Goal: Task Accomplishment & Management: Manage account settings

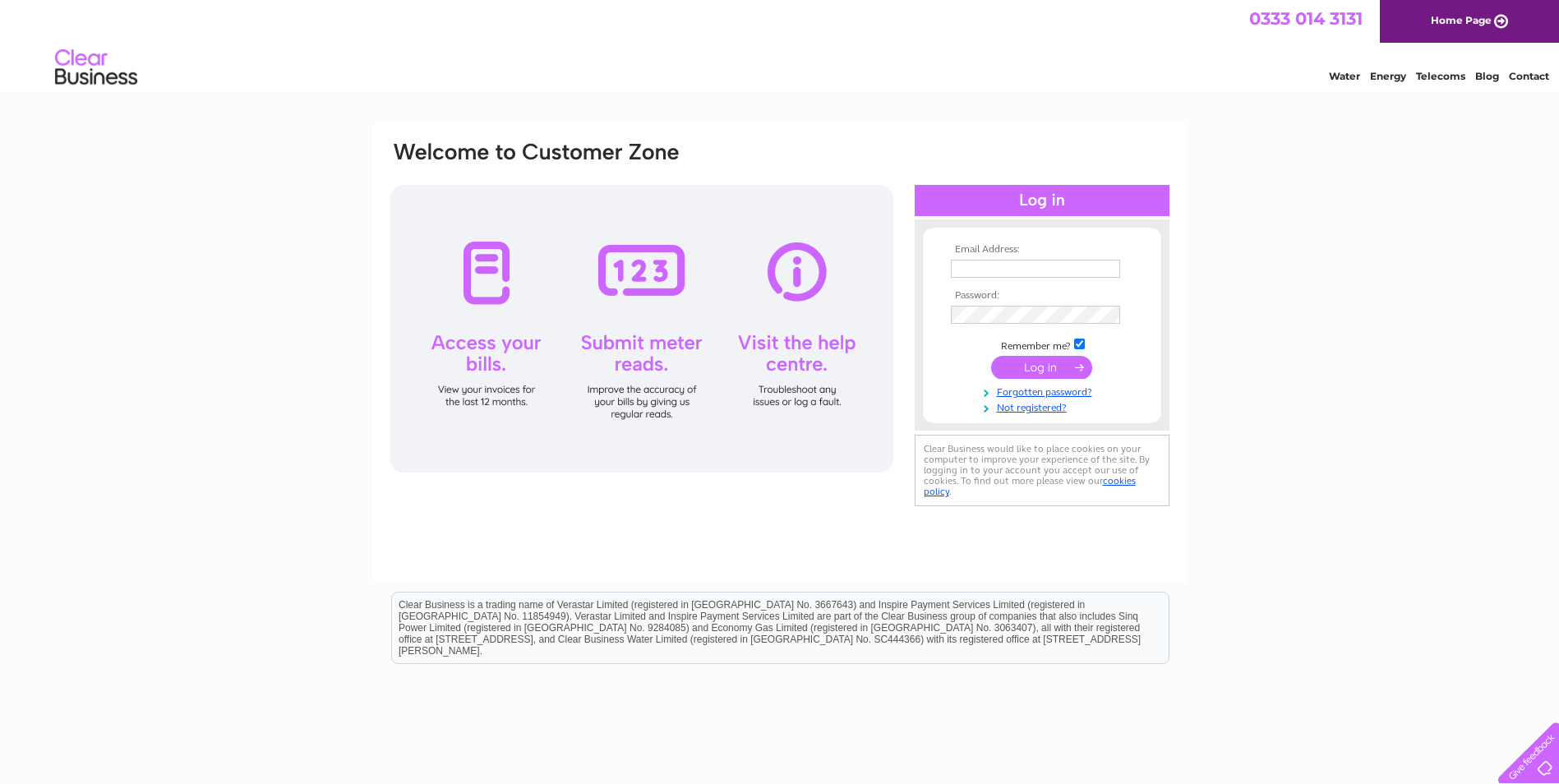
type input "accounts@perrymeadestates.co.uk"
click at [1017, 374] on input "submit" at bounding box center [1042, 367] width 101 height 23
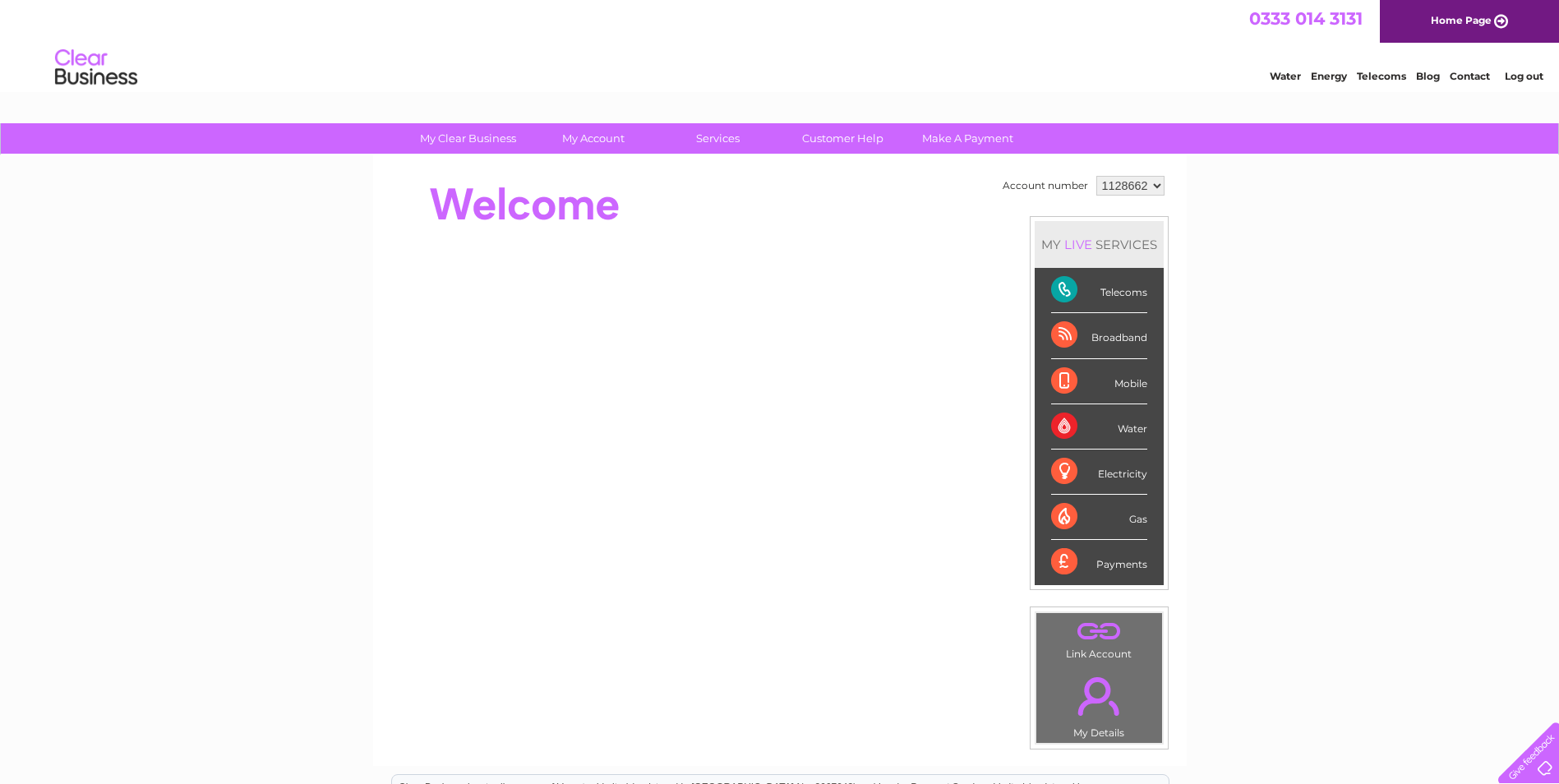
click at [1136, 386] on div "Mobile" at bounding box center [1099, 381] width 97 height 45
click at [1059, 380] on div "Mobile" at bounding box center [1099, 381] width 97 height 45
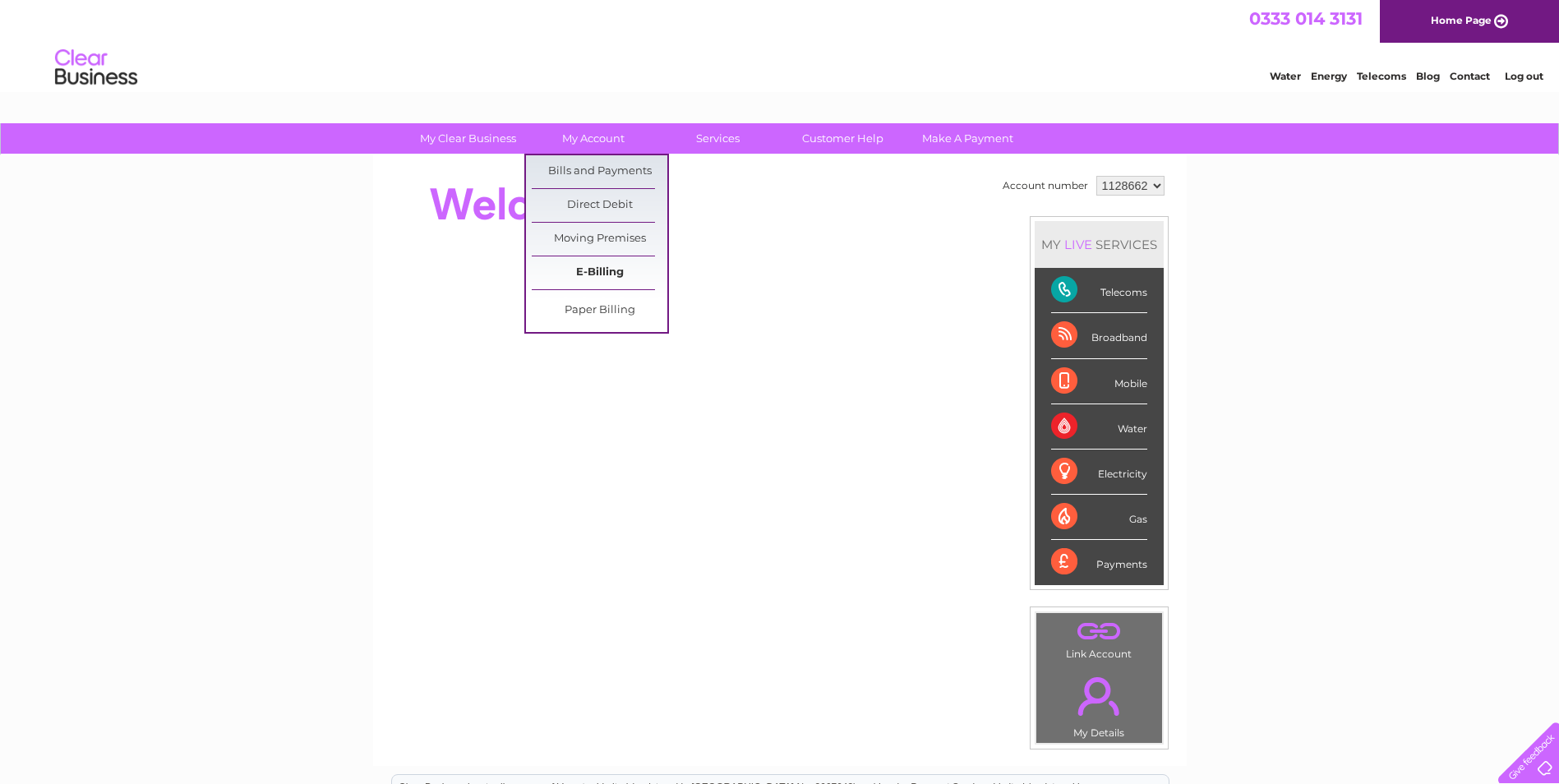
click at [605, 264] on link "E-Billing" at bounding box center [599, 273] width 135 height 33
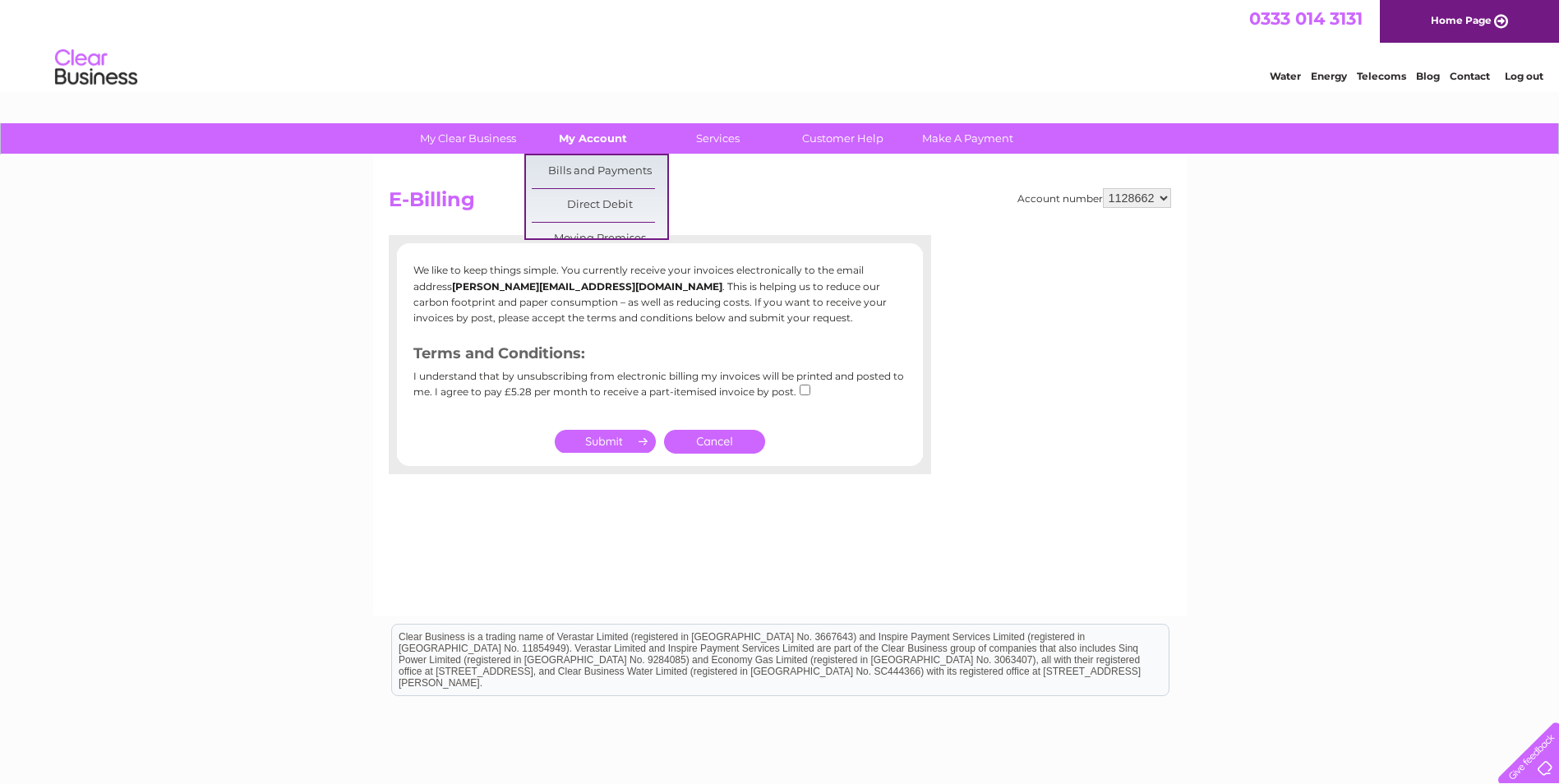
click at [600, 143] on link "My Account" at bounding box center [593, 138] width 135 height 30
click at [600, 167] on link "Bills and Payments" at bounding box center [599, 172] width 135 height 33
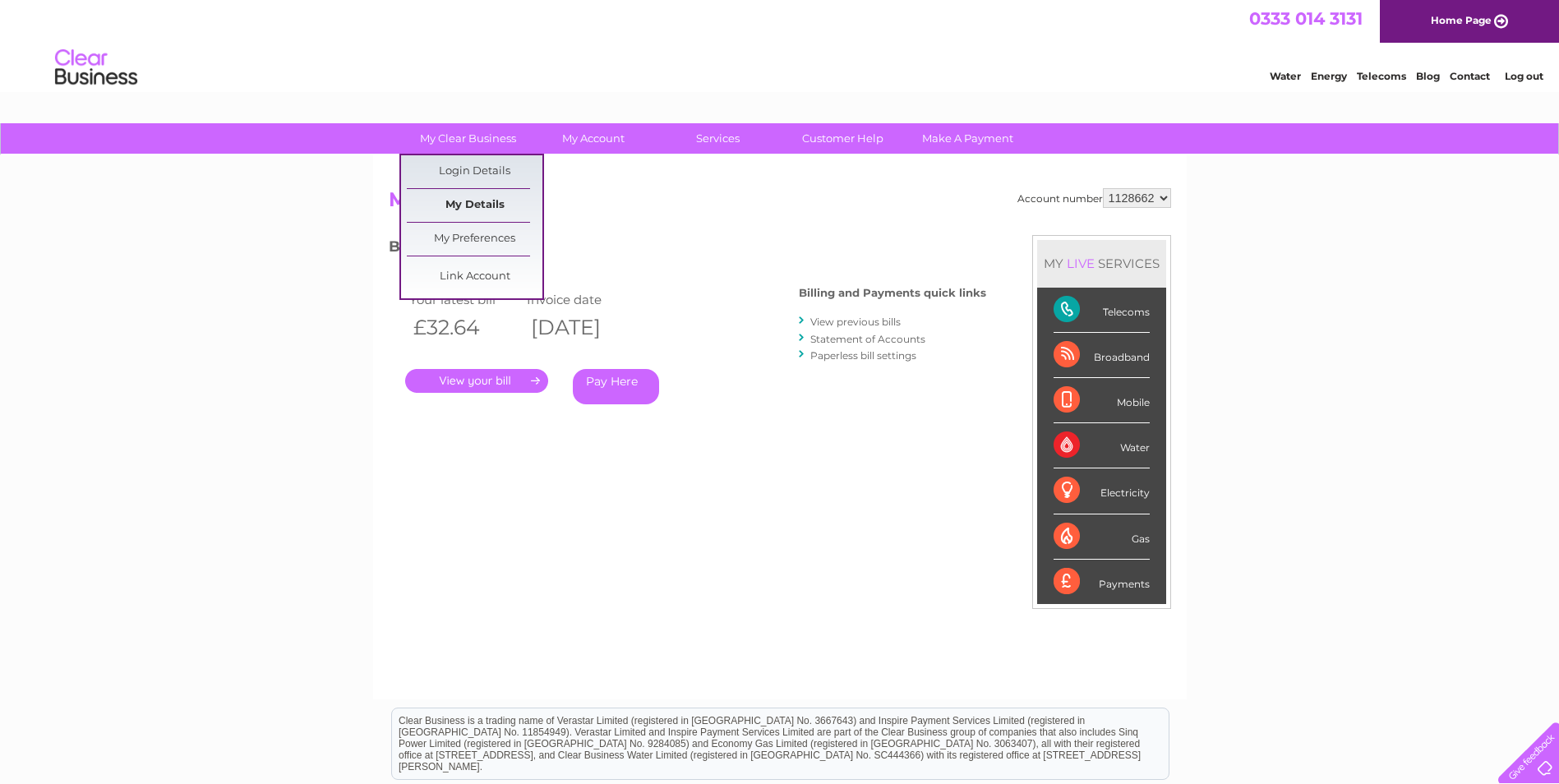
click at [477, 197] on link "My Details" at bounding box center [474, 205] width 135 height 33
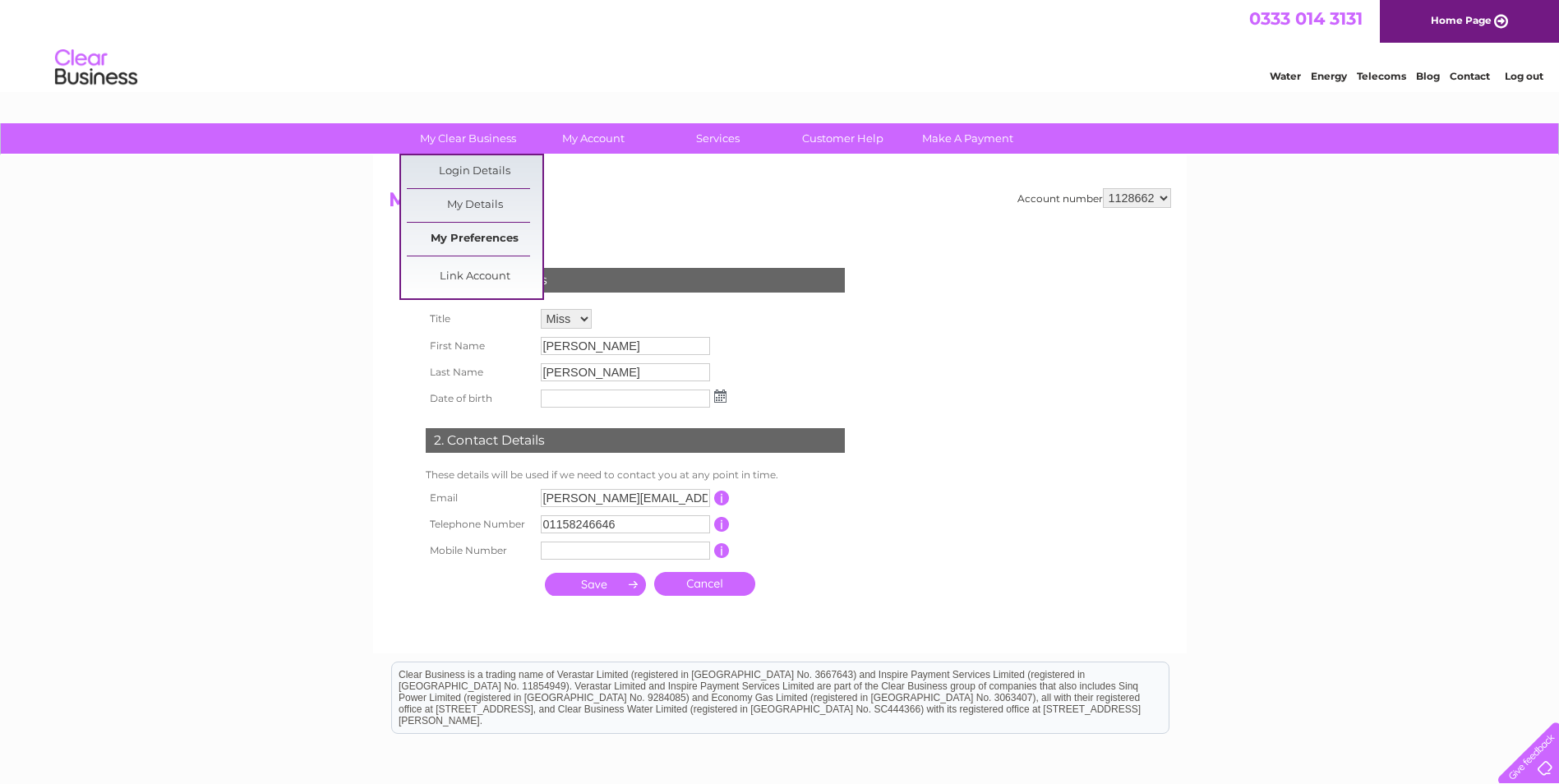
click at [468, 235] on link "My Preferences" at bounding box center [474, 239] width 135 height 33
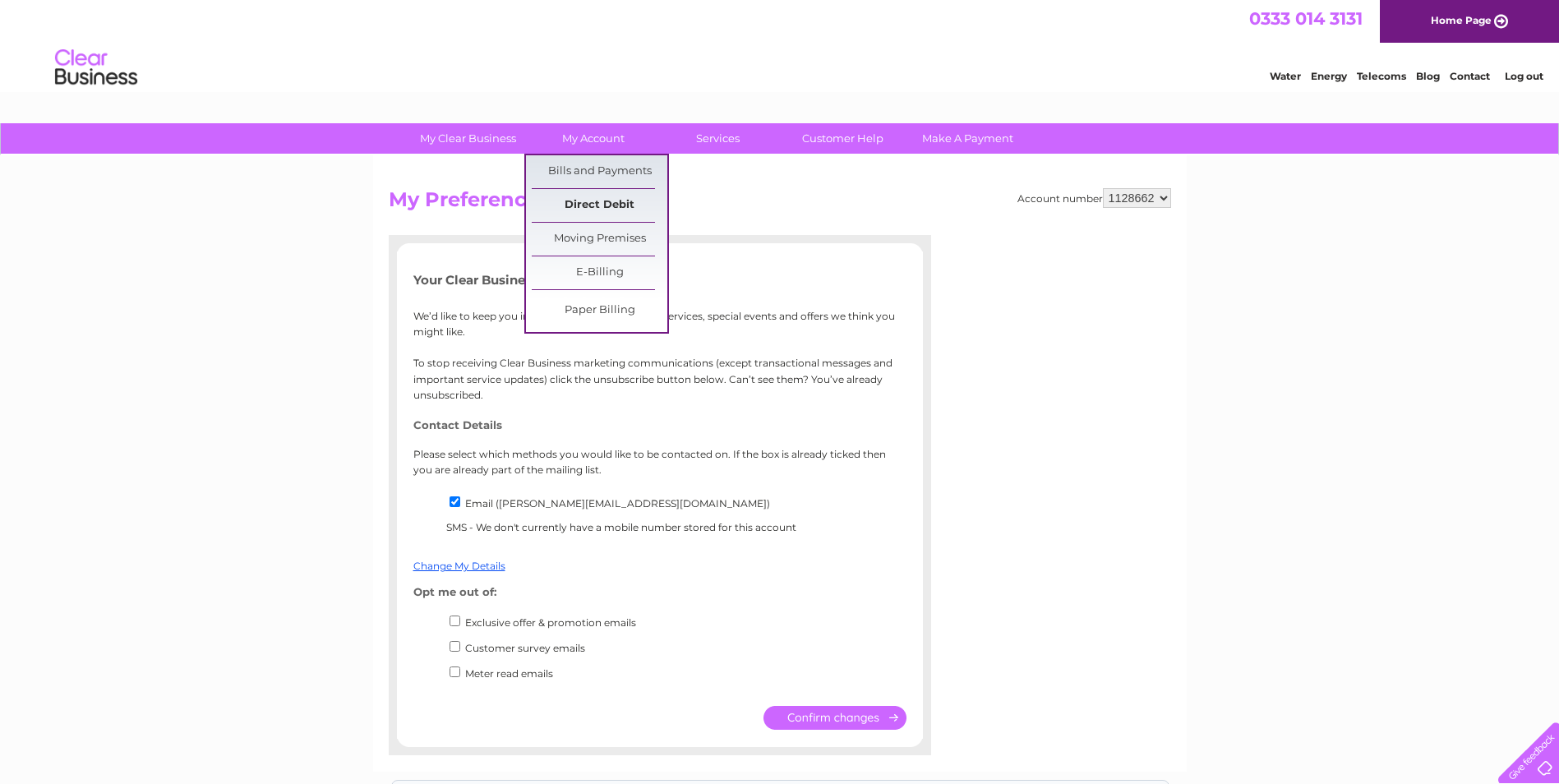
click at [586, 202] on link "Direct Debit" at bounding box center [599, 205] width 135 height 33
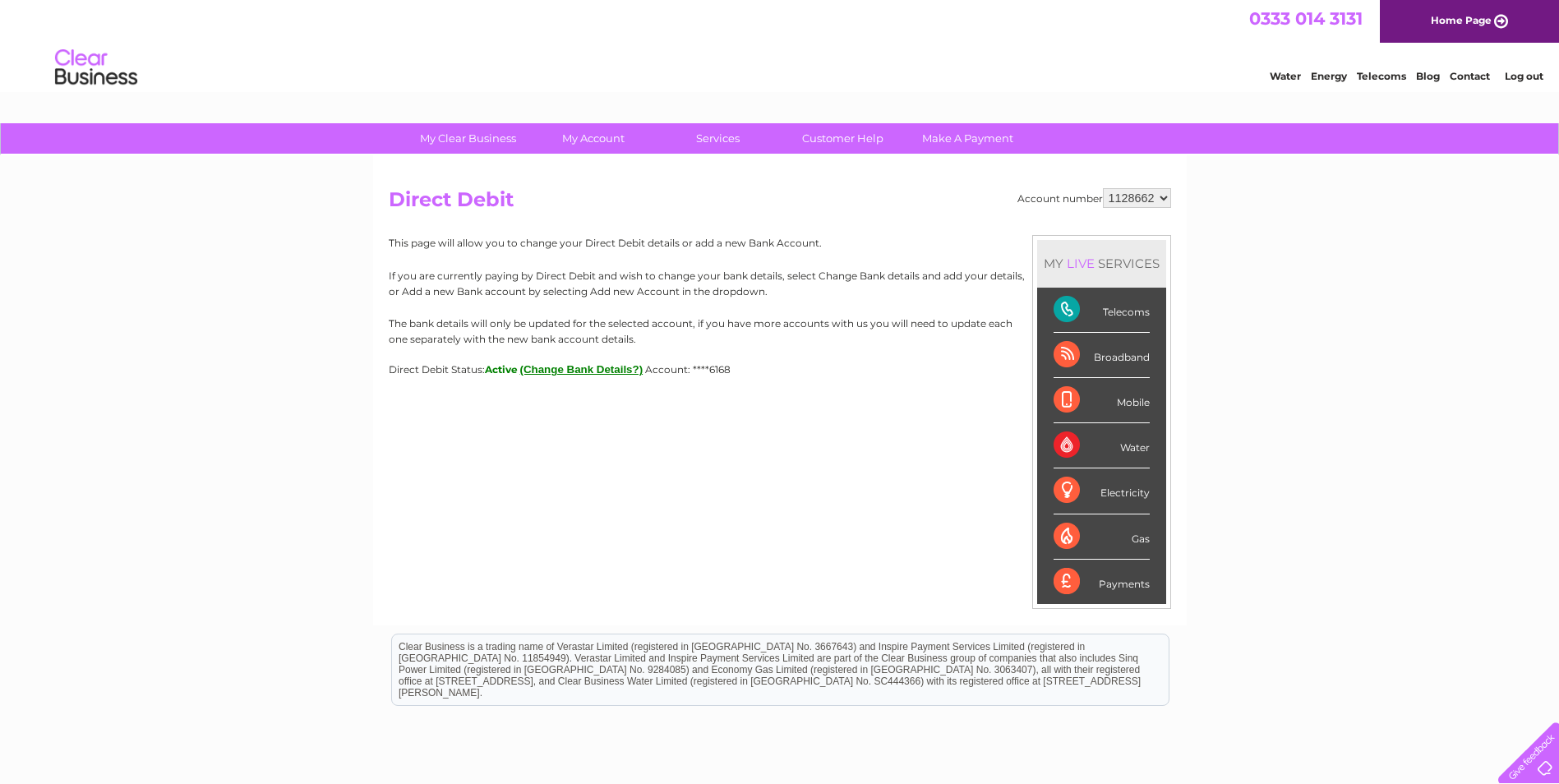
click at [1513, 75] on link "Log out" at bounding box center [1525, 75] width 39 height 12
